Goal: Check status: Check status

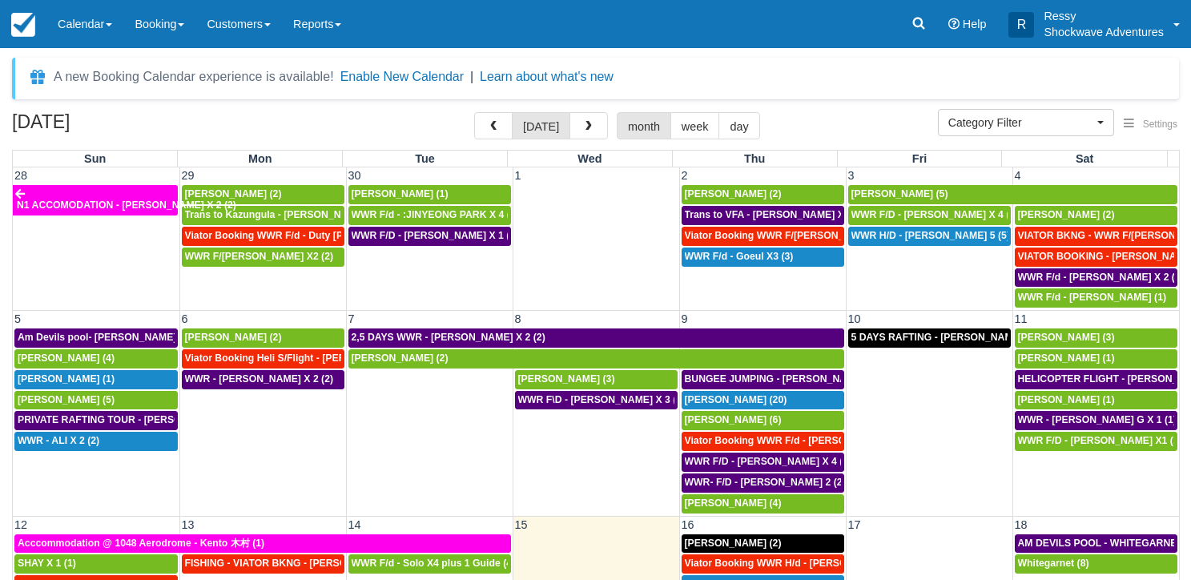
select select
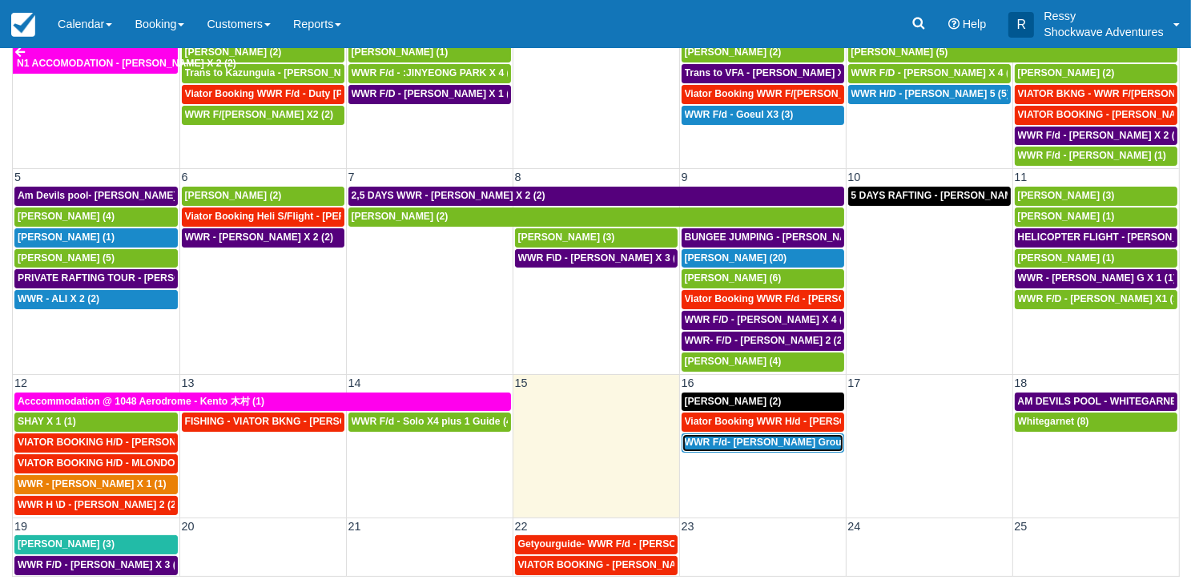
click at [753, 441] on span "WWR F/d- Dwayne Group X 30 (30)" at bounding box center [788, 442] width 207 height 11
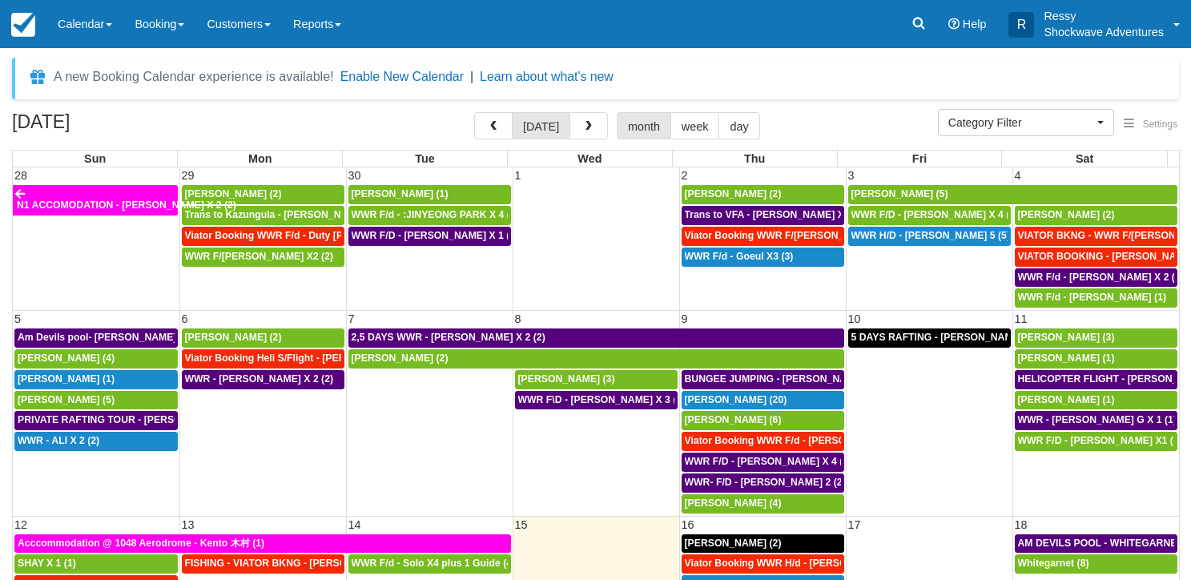
select select
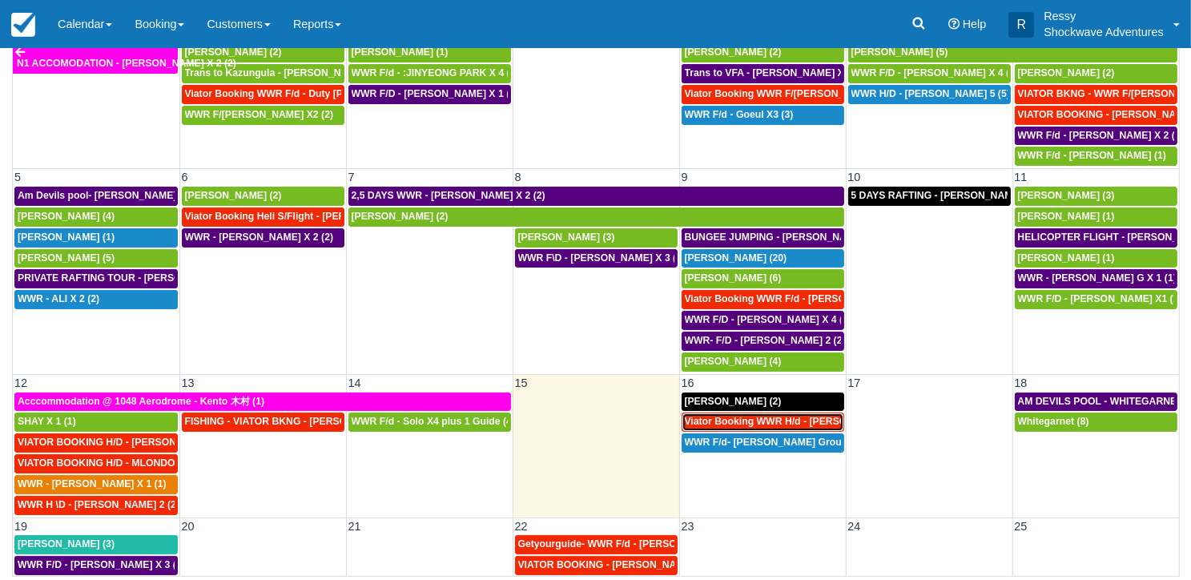
drag, startPoint x: 729, startPoint y: 414, endPoint x: 721, endPoint y: 418, distance: 9.0
click at [728, 416] on span "Viator Booking WWR H/d - Miller Rachel X 4 (4)" at bounding box center [805, 421] width 240 height 11
click at [725, 416] on span "Viator Booking WWR H/d - Miller Rachel X 4 (4)" at bounding box center [805, 421] width 240 height 11
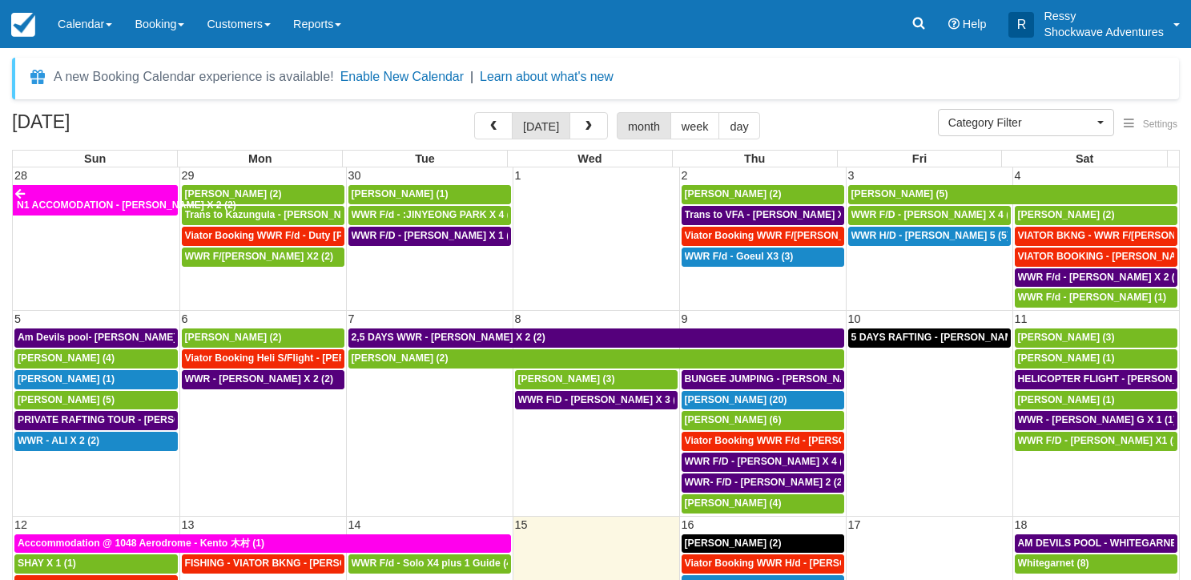
select select
